Goal: Task Accomplishment & Management: Manage account settings

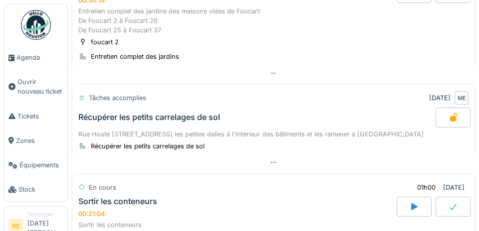
scroll to position [119, 0]
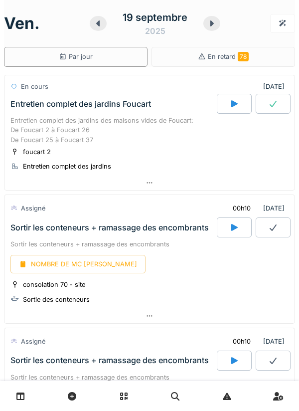
click at [294, 292] on div "Sortir les conteneurs + ramassage des encombrants NOMBRE DE MC EVACUE consolati…" at bounding box center [149, 272] width 291 height 71
click at [230, 232] on div at bounding box center [234, 227] width 35 height 20
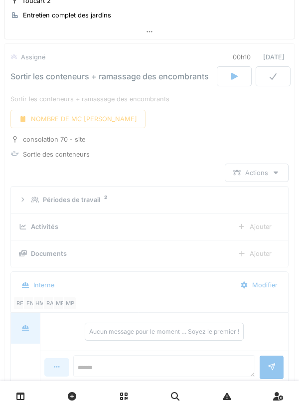
scroll to position [155, 0]
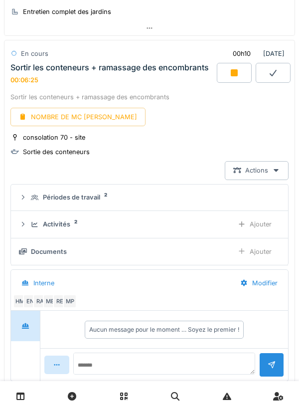
click at [233, 78] on div at bounding box center [234, 73] width 35 height 20
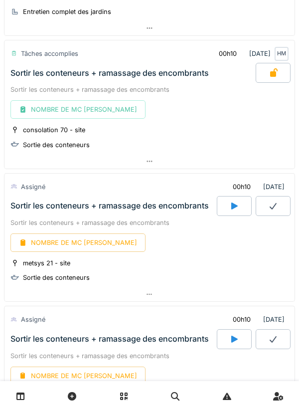
click at [237, 210] on div at bounding box center [234, 206] width 35 height 20
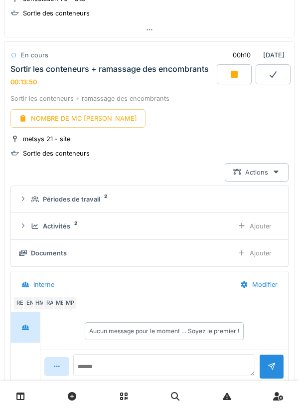
scroll to position [289, 0]
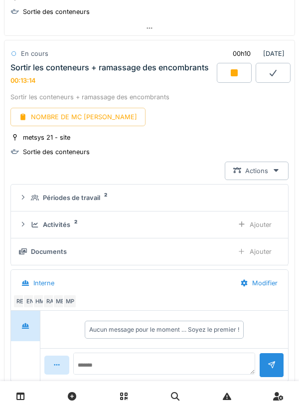
click at [233, 79] on div at bounding box center [234, 73] width 35 height 20
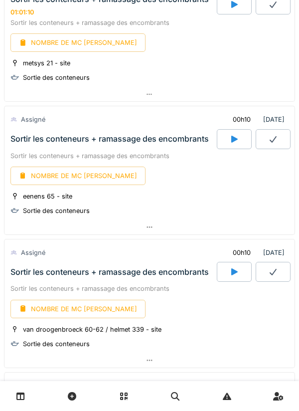
scroll to position [358, 0]
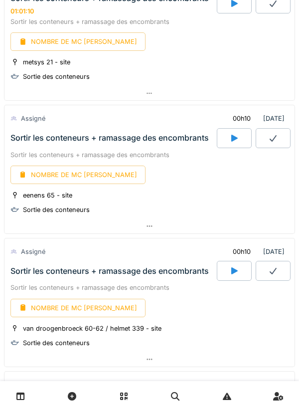
click at [240, 145] on div at bounding box center [234, 138] width 35 height 20
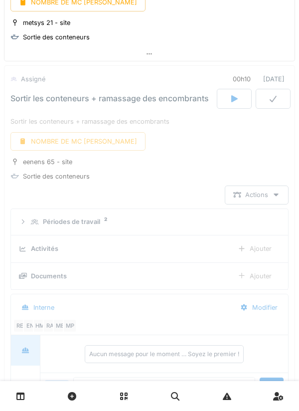
scroll to position [423, 0]
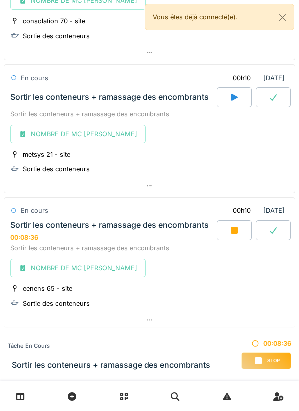
scroll to position [269, 0]
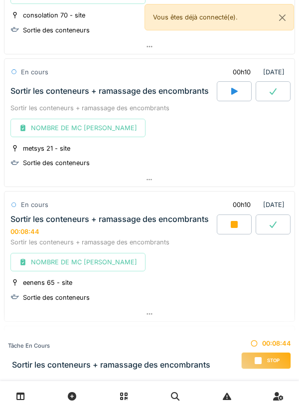
click at [237, 228] on div at bounding box center [234, 224] width 35 height 20
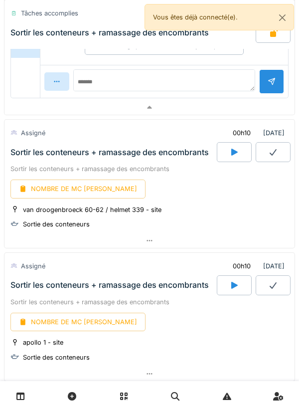
scroll to position [703, 0]
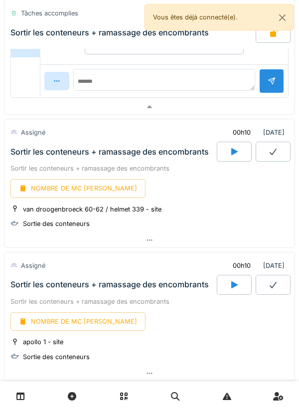
click at [231, 154] on icon at bounding box center [234, 151] width 6 height 7
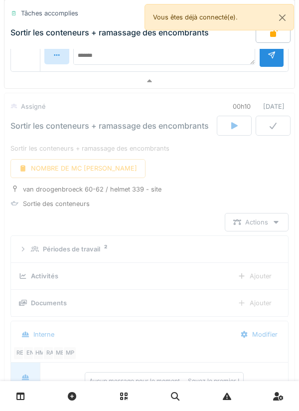
scroll to position [782, 0]
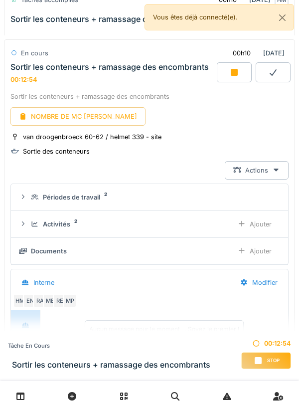
click at [244, 78] on div at bounding box center [234, 72] width 35 height 20
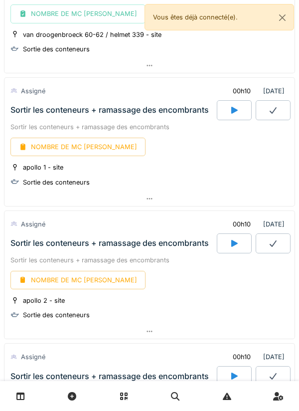
scroll to position [876, 0]
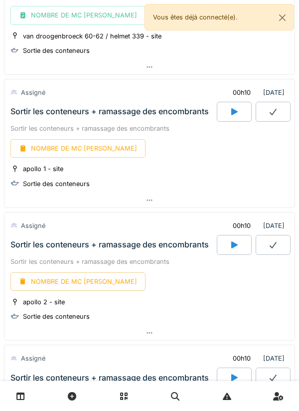
click at [239, 113] on icon at bounding box center [234, 112] width 10 height 8
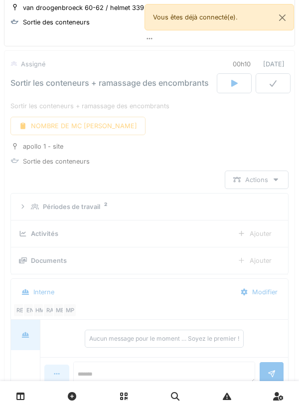
scroll to position [915, 0]
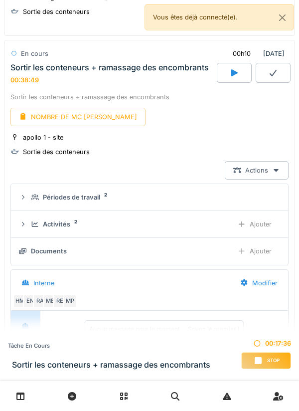
click at [228, 76] on div at bounding box center [234, 73] width 35 height 20
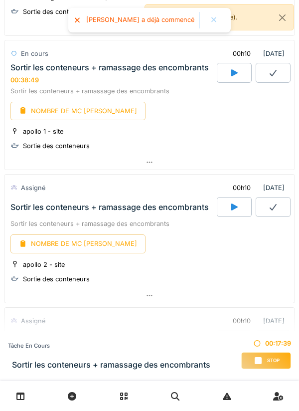
click at [227, 207] on div at bounding box center [234, 207] width 35 height 20
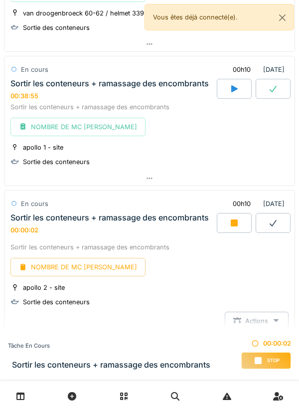
scroll to position [898, 0]
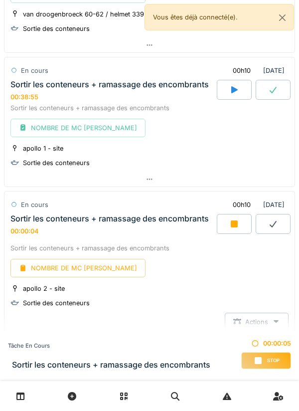
click at [23, 397] on icon at bounding box center [20, 396] width 8 height 8
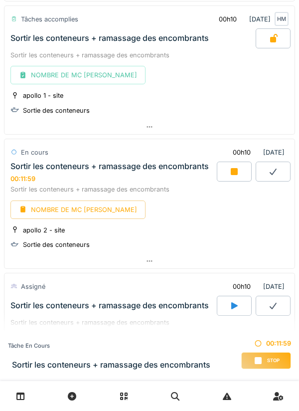
scroll to position [721, 0]
click at [224, 186] on div "Sortir les conteneurs + ramassage des encombrants" at bounding box center [149, 188] width 278 height 9
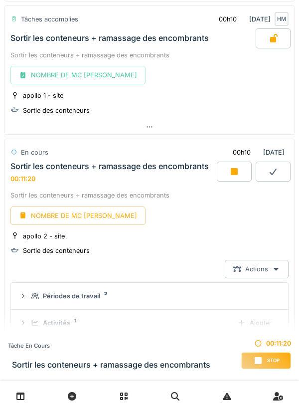
scroll to position [820, 0]
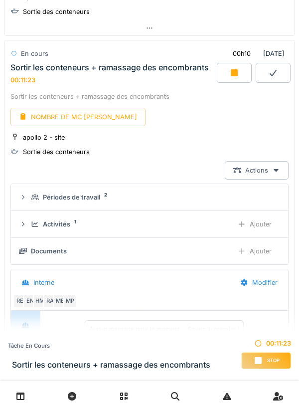
click at [228, 80] on div at bounding box center [234, 73] width 35 height 20
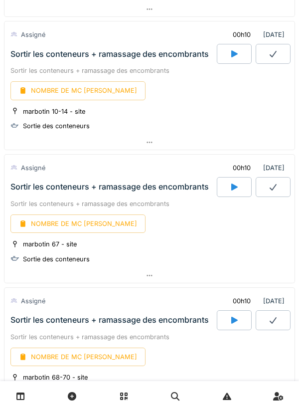
scroll to position [1139, 0]
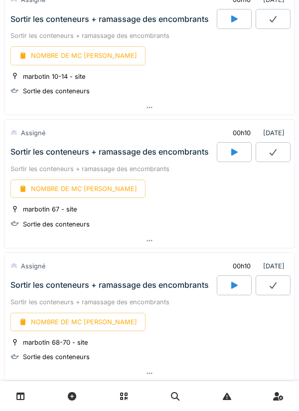
click at [232, 154] on icon at bounding box center [234, 152] width 6 height 7
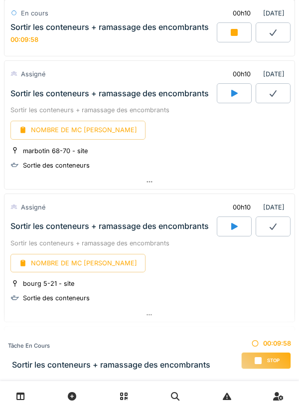
scroll to position [1521, 0]
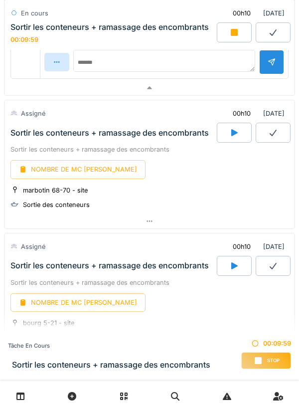
click at [227, 132] on div at bounding box center [234, 133] width 35 height 20
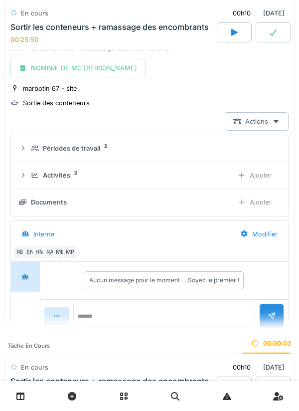
scroll to position [1266, 0]
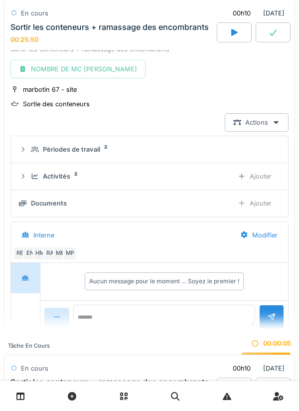
click at [25, 398] on link at bounding box center [20, 395] width 25 height 23
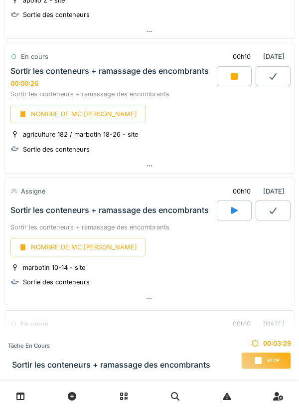
scroll to position [949, 0]
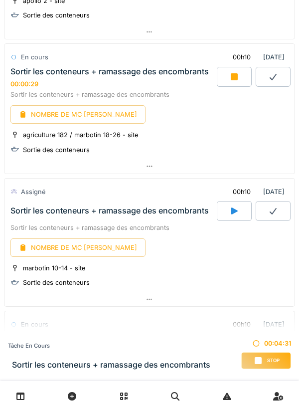
click at [229, 75] on icon at bounding box center [234, 77] width 10 height 8
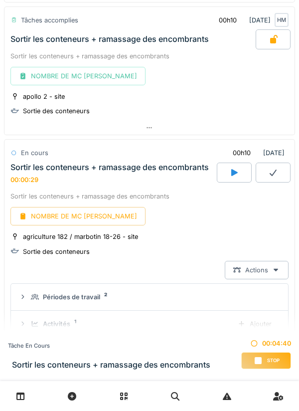
scroll to position [853, 0]
click at [237, 173] on icon at bounding box center [234, 173] width 6 height 7
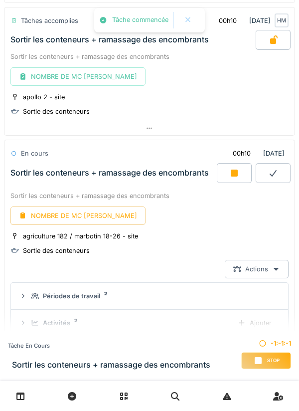
scroll to position [952, 0]
